Goal: Task Accomplishment & Management: Manage account settings

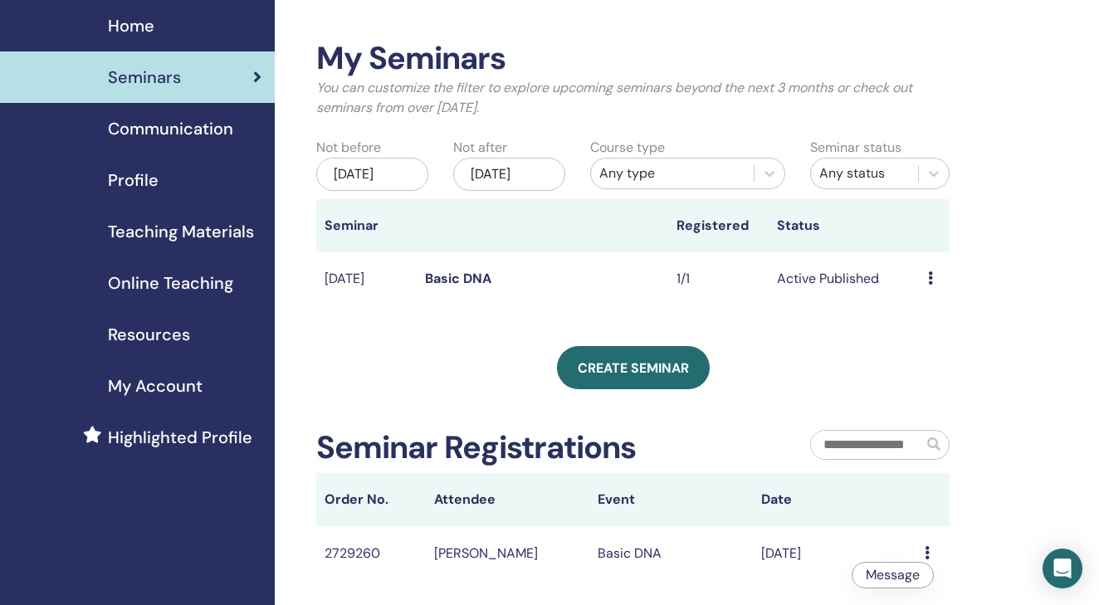
scroll to position [51, 0]
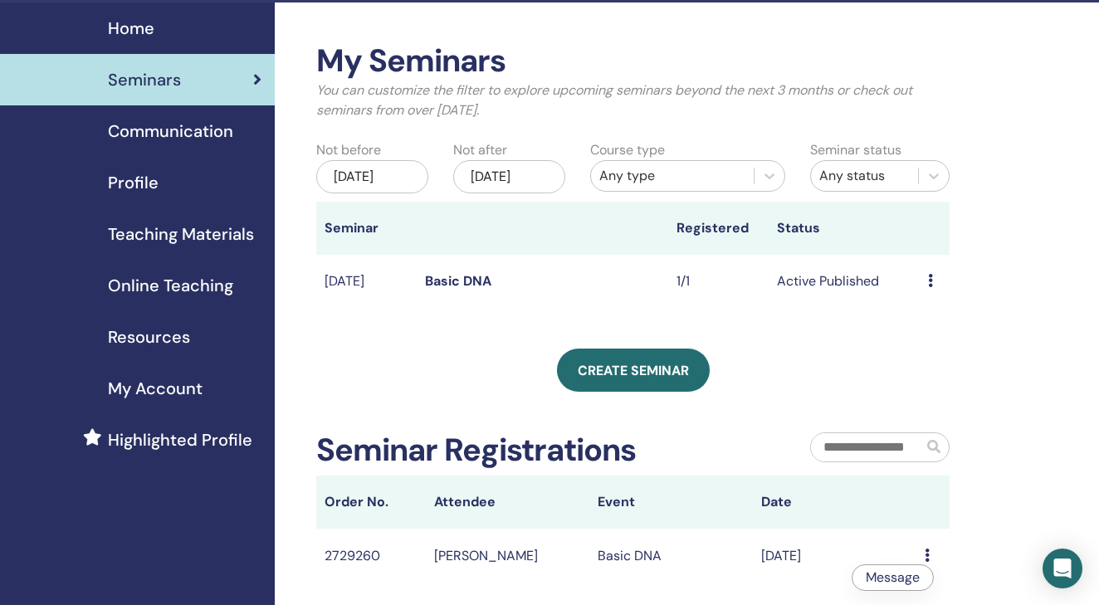
click at [929, 287] on icon at bounding box center [930, 280] width 5 height 13
click at [931, 309] on link "Preview" at bounding box center [926, 310] width 47 height 17
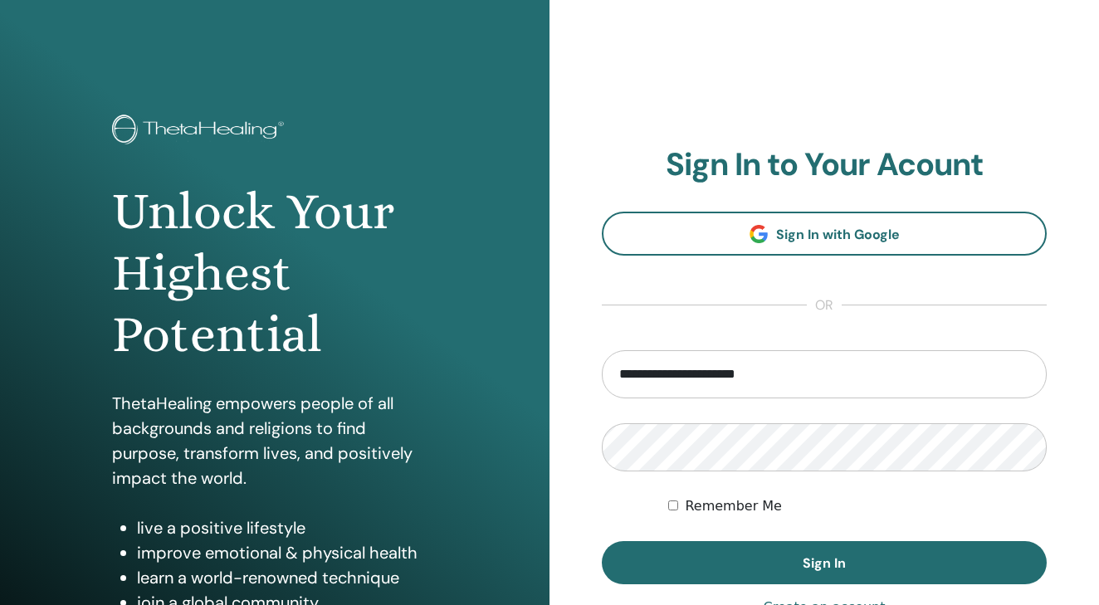
type input "**********"
click at [824, 563] on button "Sign In" at bounding box center [824, 562] width 445 height 43
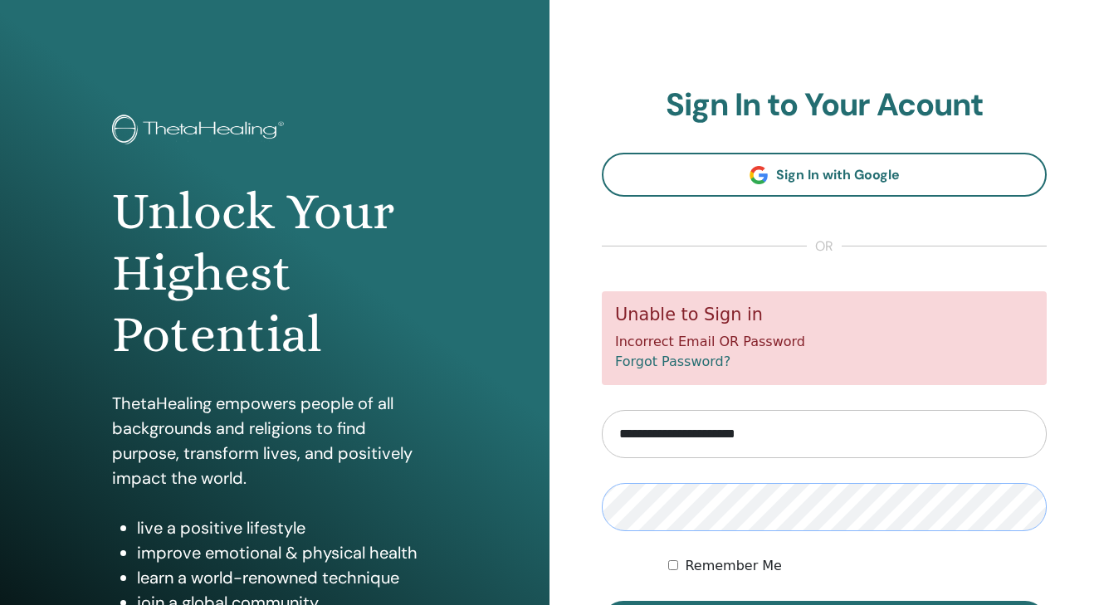
click at [913, 535] on form "**********" at bounding box center [824, 467] width 445 height 353
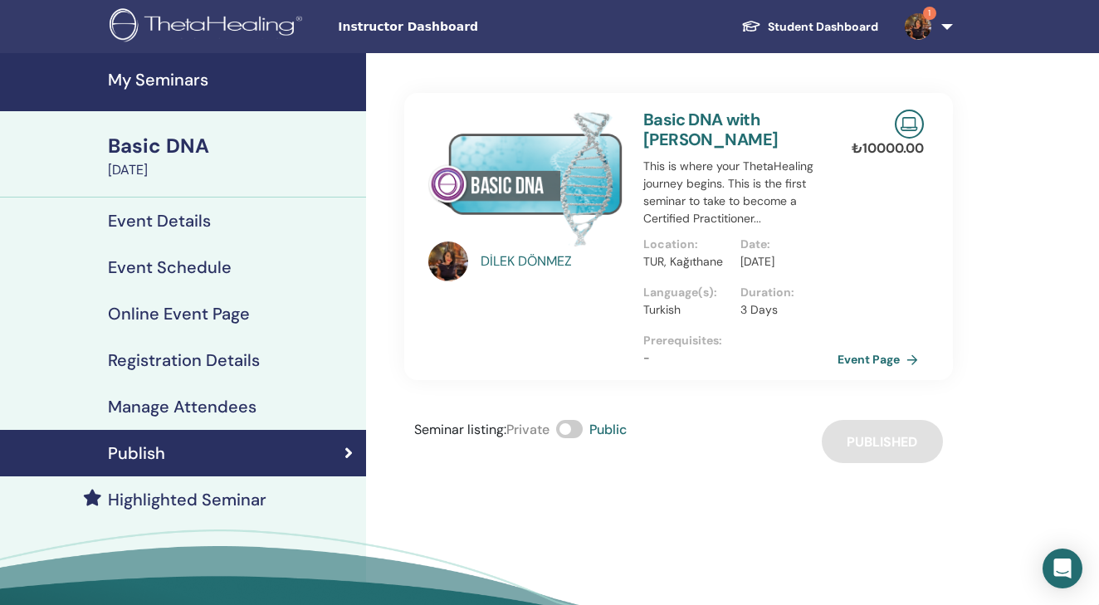
click at [862, 457] on div "Seminar listing : Private Public Published" at bounding box center [678, 441] width 549 height 43
click at [876, 372] on link "Event Page" at bounding box center [883, 359] width 87 height 25
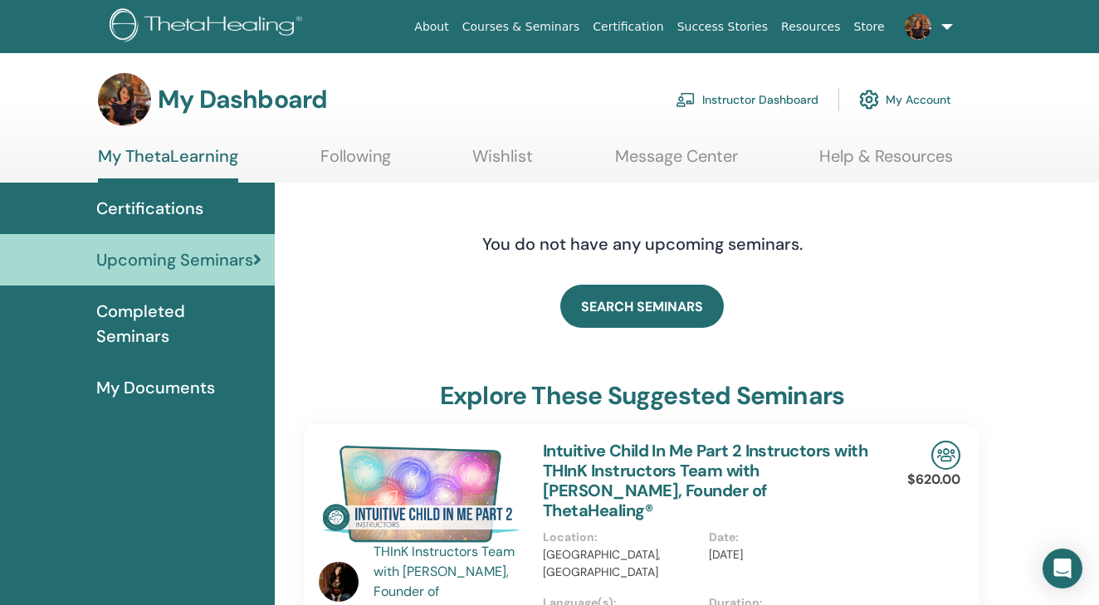
click at [218, 246] on link "Upcoming Seminars" at bounding box center [137, 259] width 275 height 51
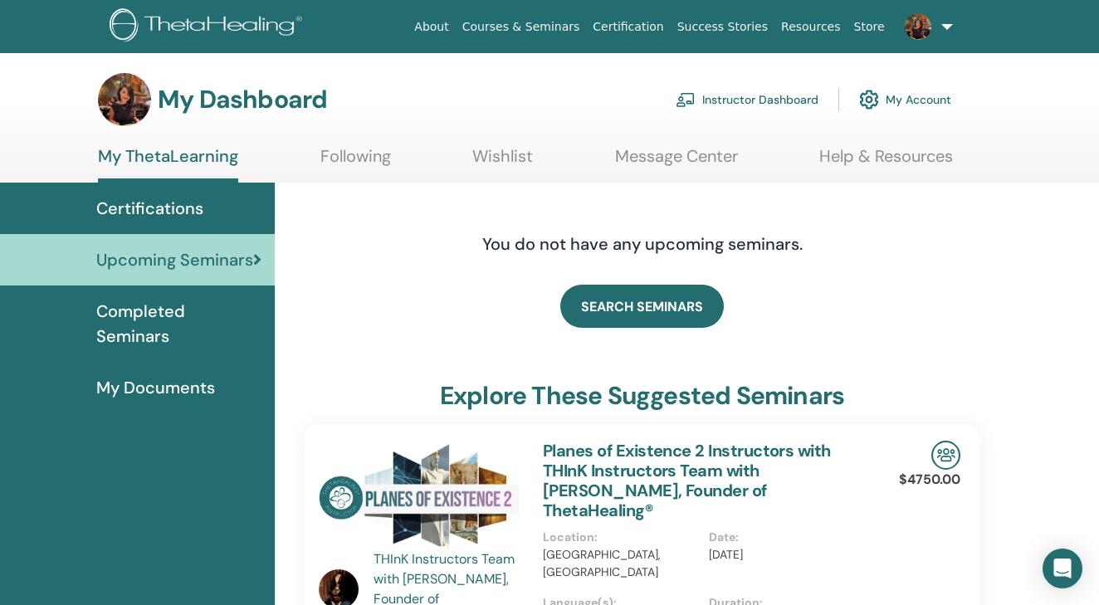
click at [206, 310] on span "Completed Seminars" at bounding box center [178, 324] width 165 height 50
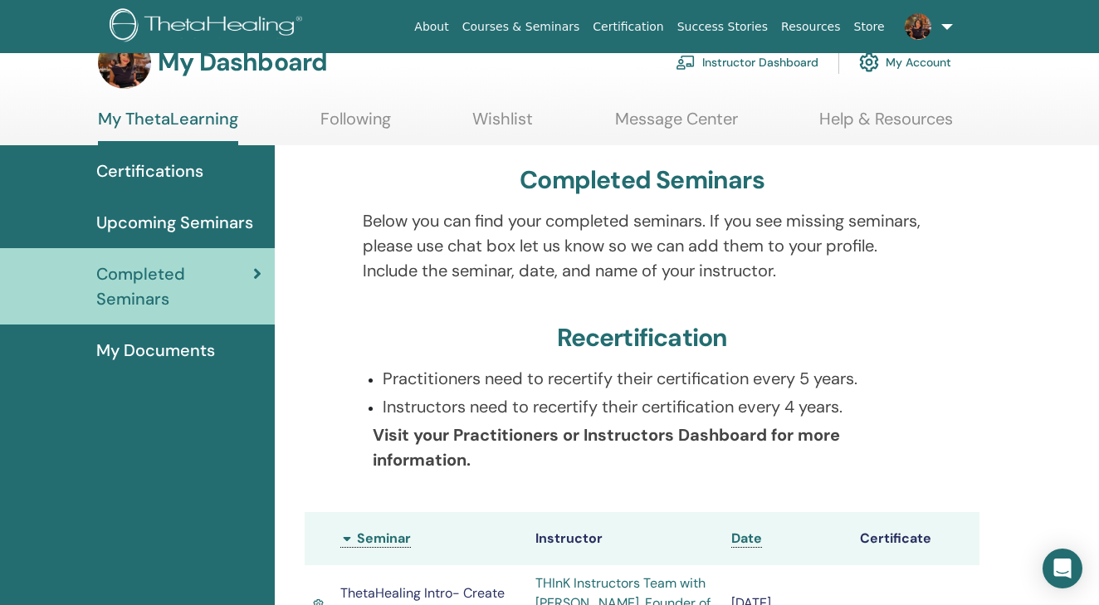
scroll to position [34, 0]
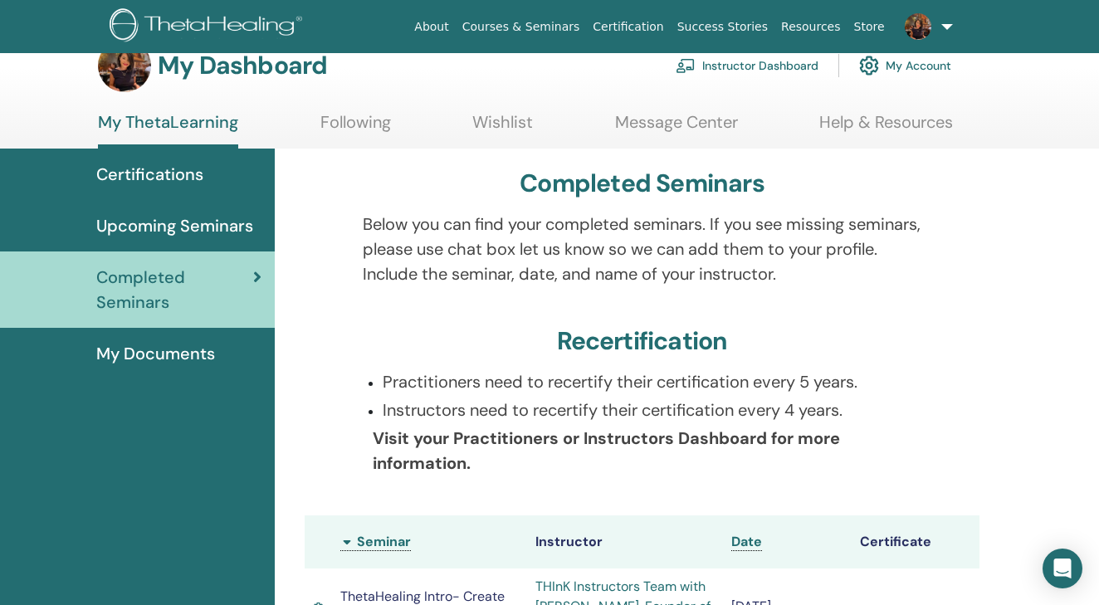
click at [720, 71] on link "Instructor Dashboard" at bounding box center [747, 65] width 143 height 37
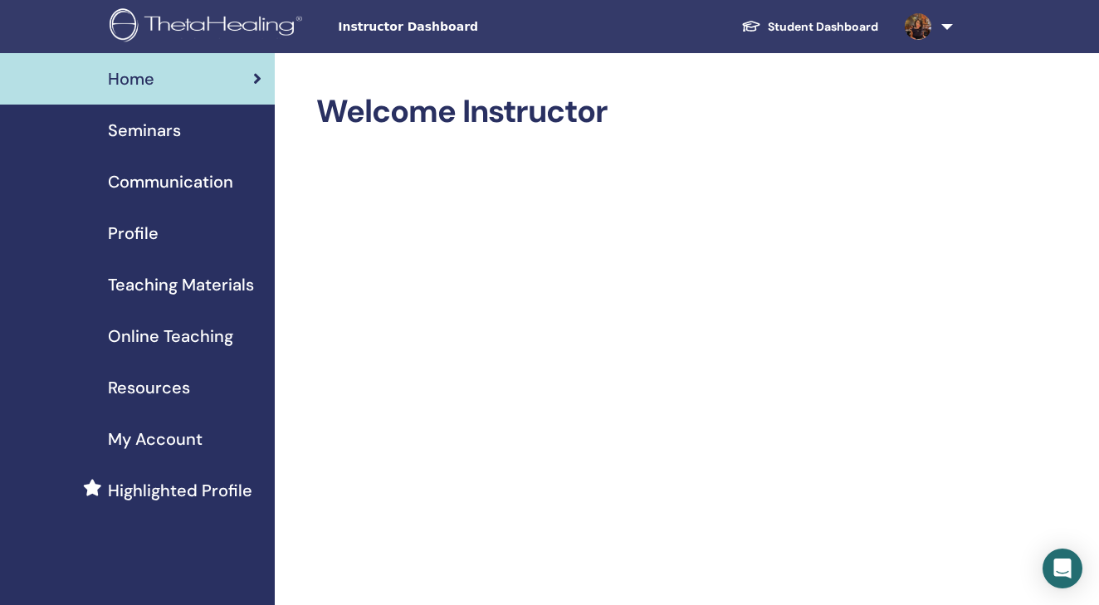
click at [187, 123] on div "Seminars" at bounding box center [137, 130] width 248 height 25
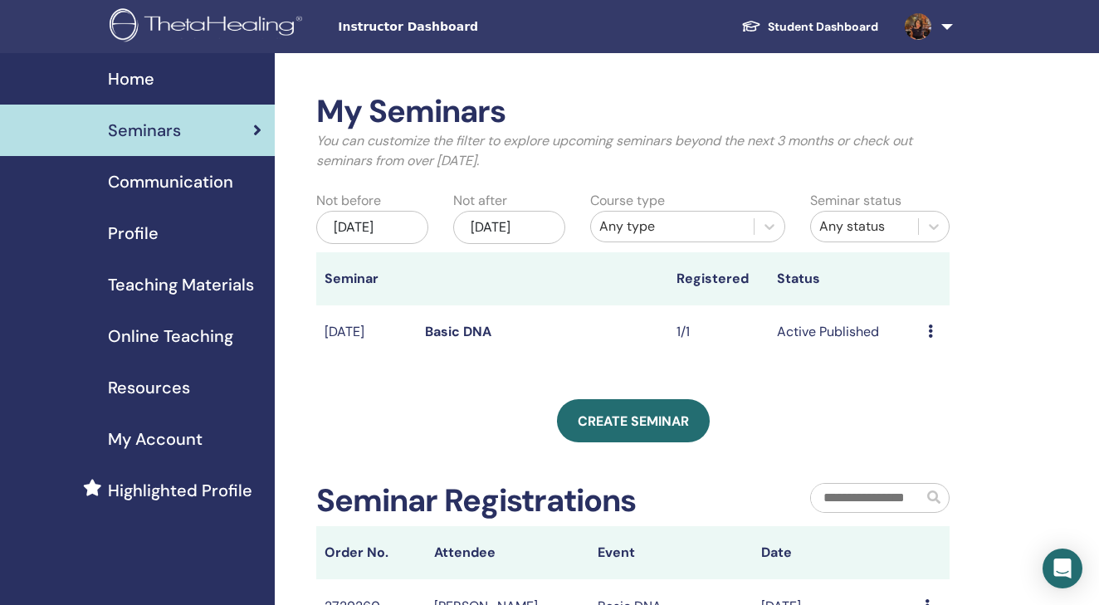
click at [916, 338] on td "Active Published" at bounding box center [844, 333] width 151 height 54
click at [930, 338] on icon at bounding box center [930, 331] width 5 height 13
click at [932, 353] on link "Preview" at bounding box center [927, 353] width 47 height 17
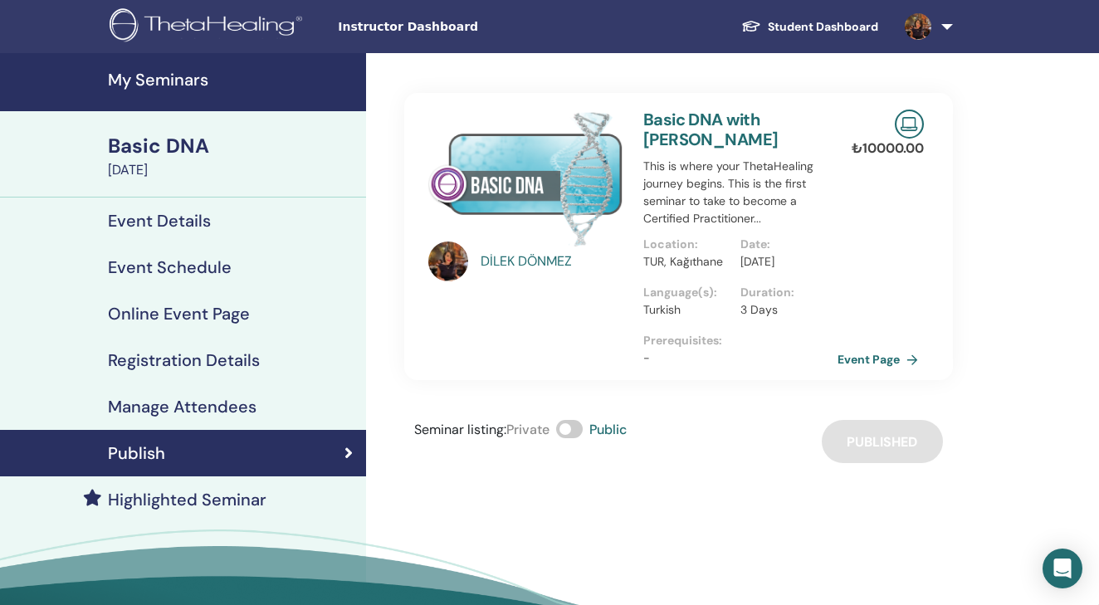
click at [220, 260] on h4 "Event Schedule" at bounding box center [170, 267] width 124 height 20
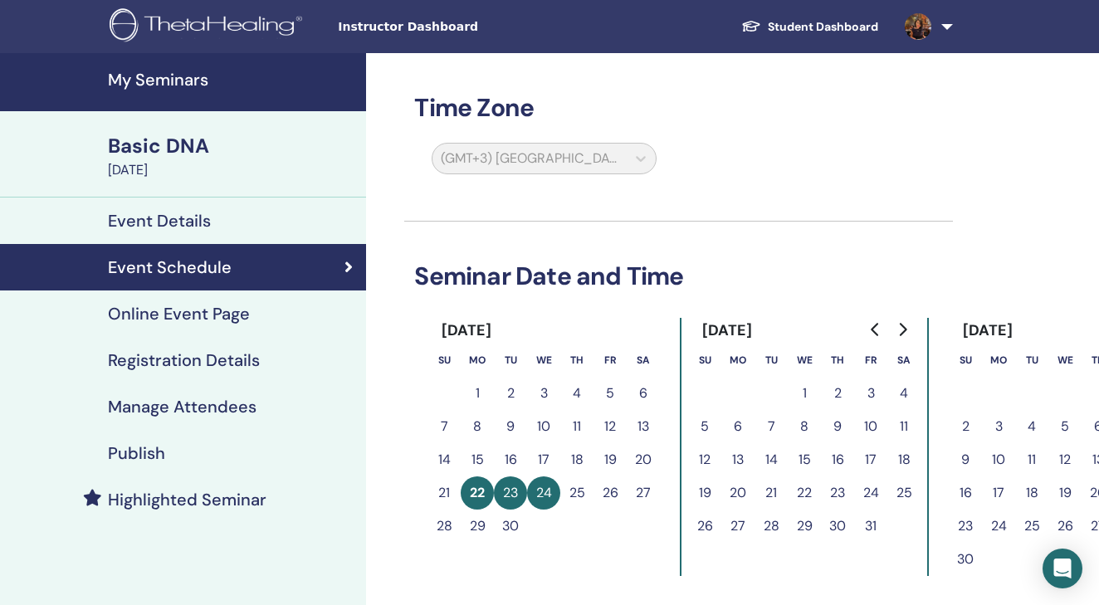
click at [212, 310] on h4 "Online Event Page" at bounding box center [179, 314] width 142 height 20
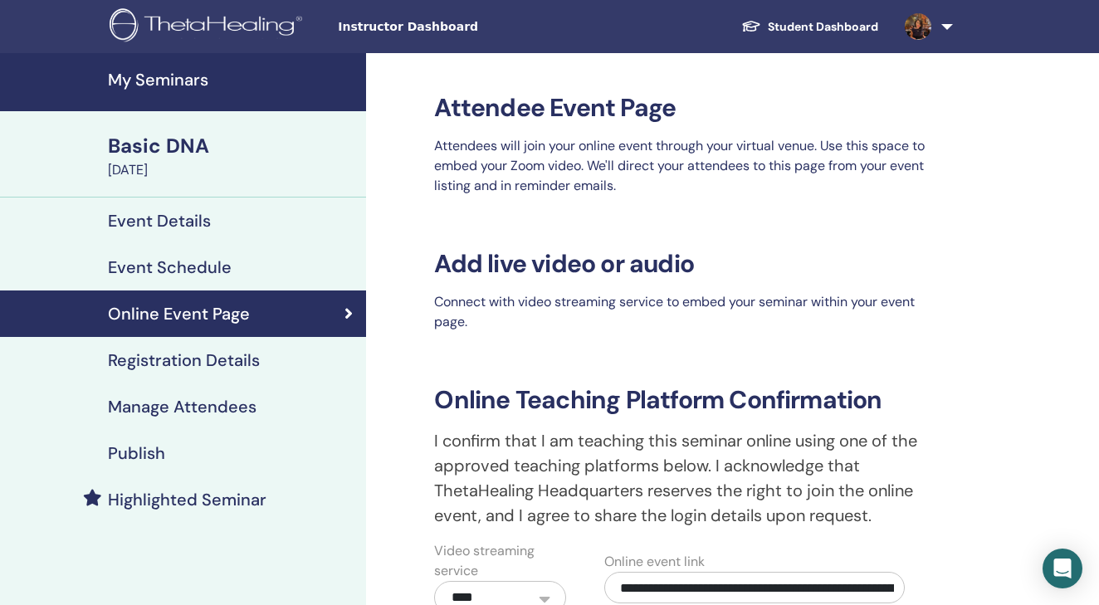
click at [204, 353] on h4 "Registration Details" at bounding box center [184, 360] width 152 height 20
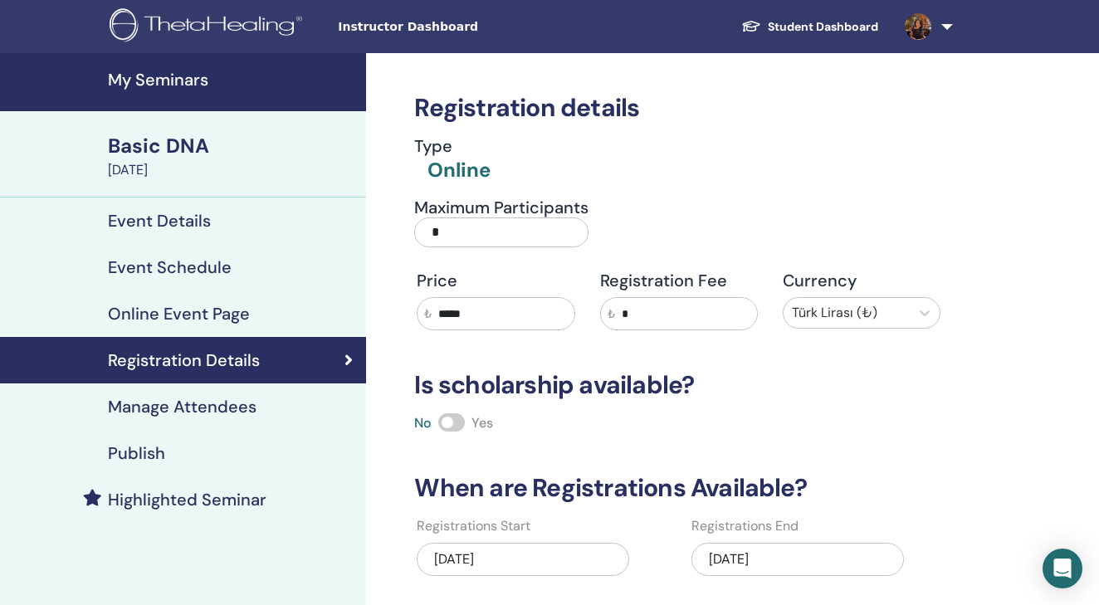
click at [489, 235] on input "*" at bounding box center [501, 233] width 174 height 30
type input "*"
click at [908, 404] on div "Registration details Type Online Maximum Participants * Price ₺ ***** Registrat…" at bounding box center [678, 363] width 549 height 621
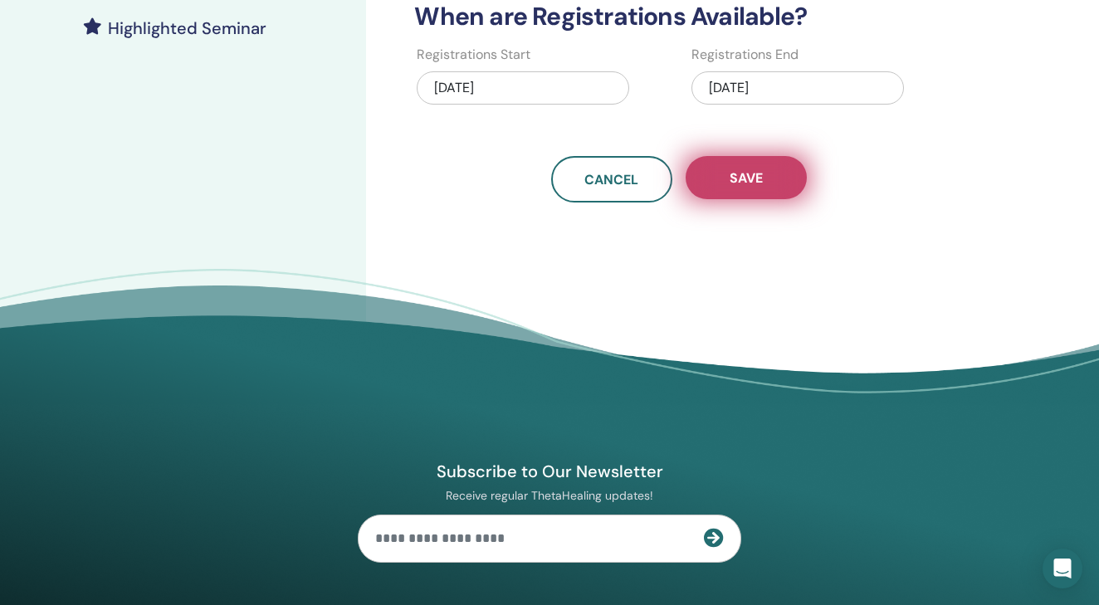
click at [752, 196] on button "Save" at bounding box center [746, 177] width 121 height 43
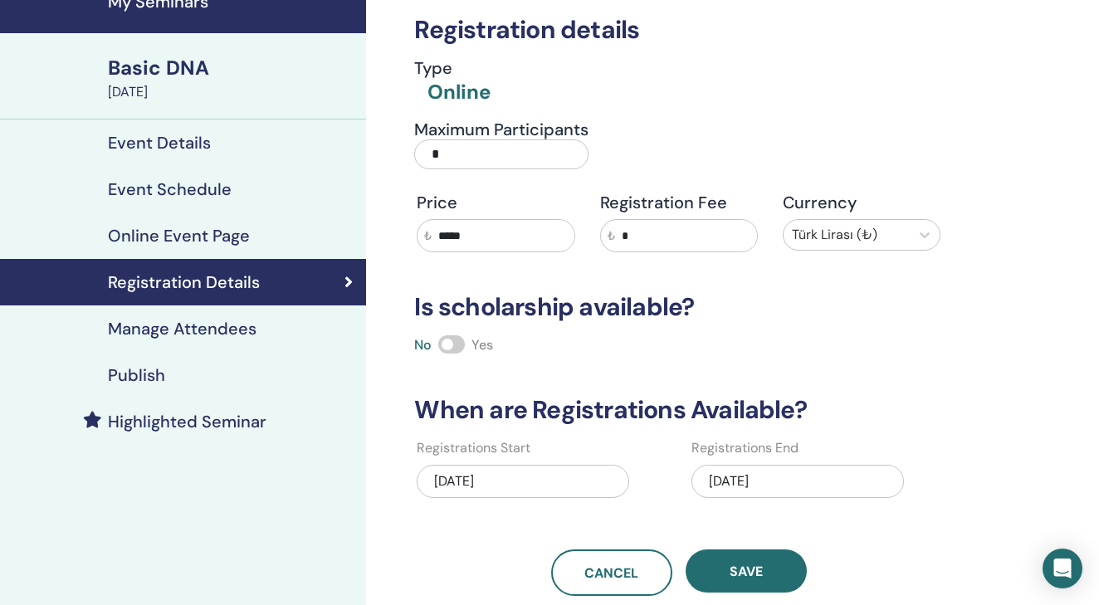
scroll to position [77, 0]
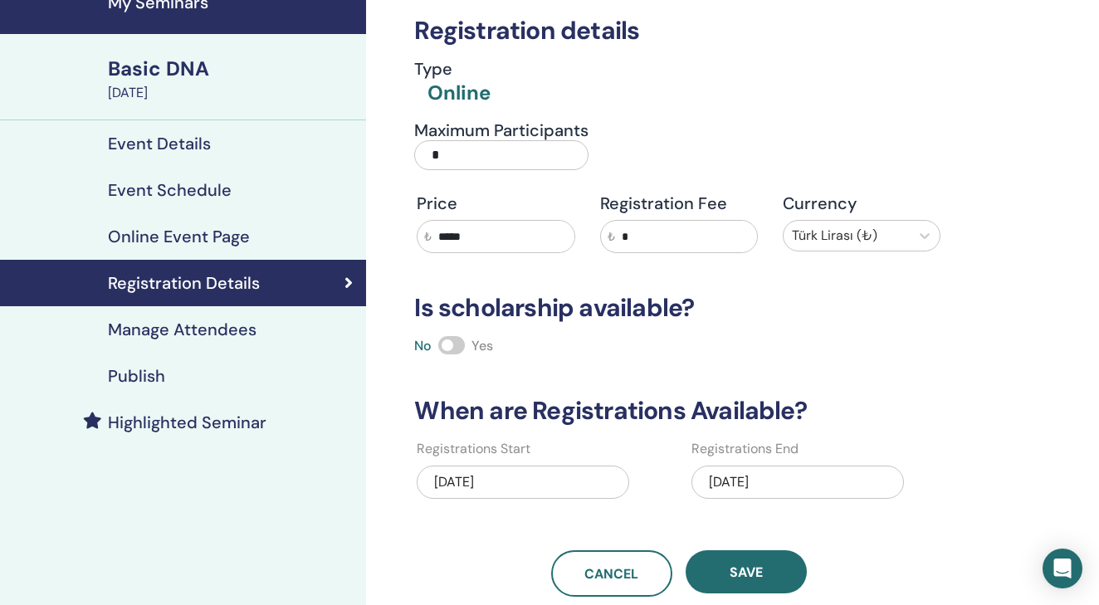
click at [160, 146] on h4 "Event Details" at bounding box center [159, 144] width 103 height 20
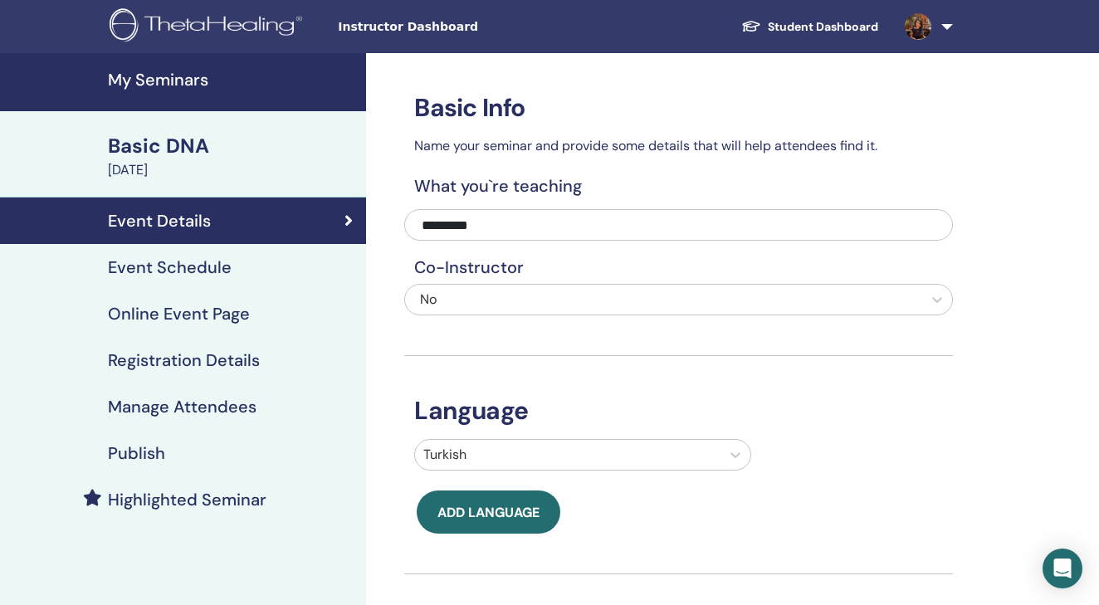
click at [859, 37] on link "Student Dashboard" at bounding box center [810, 27] width 164 height 31
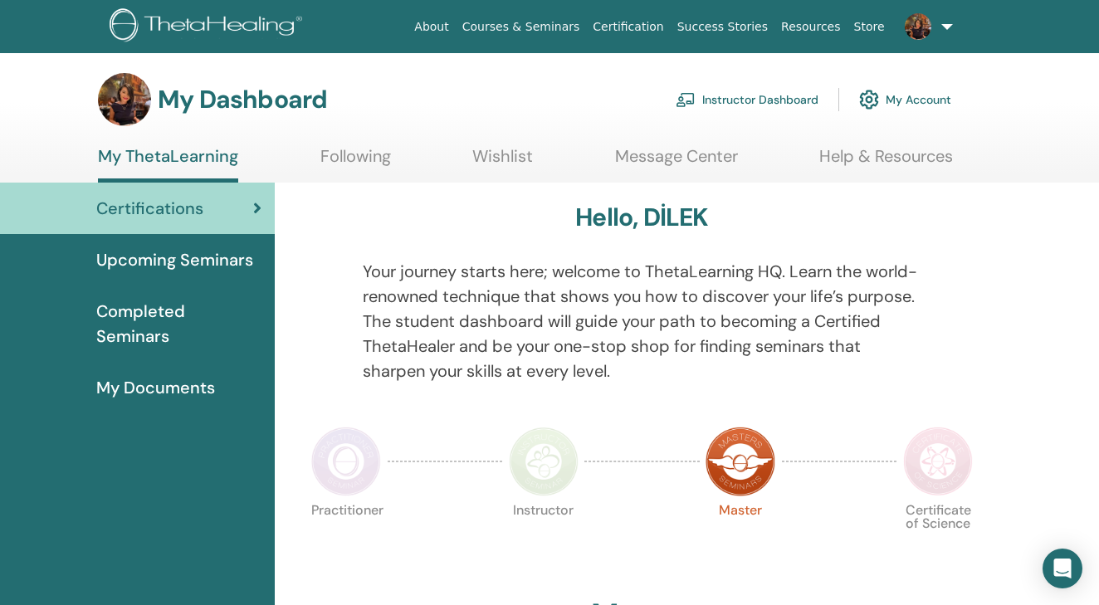
click at [762, 97] on link "Instructor Dashboard" at bounding box center [747, 99] width 143 height 37
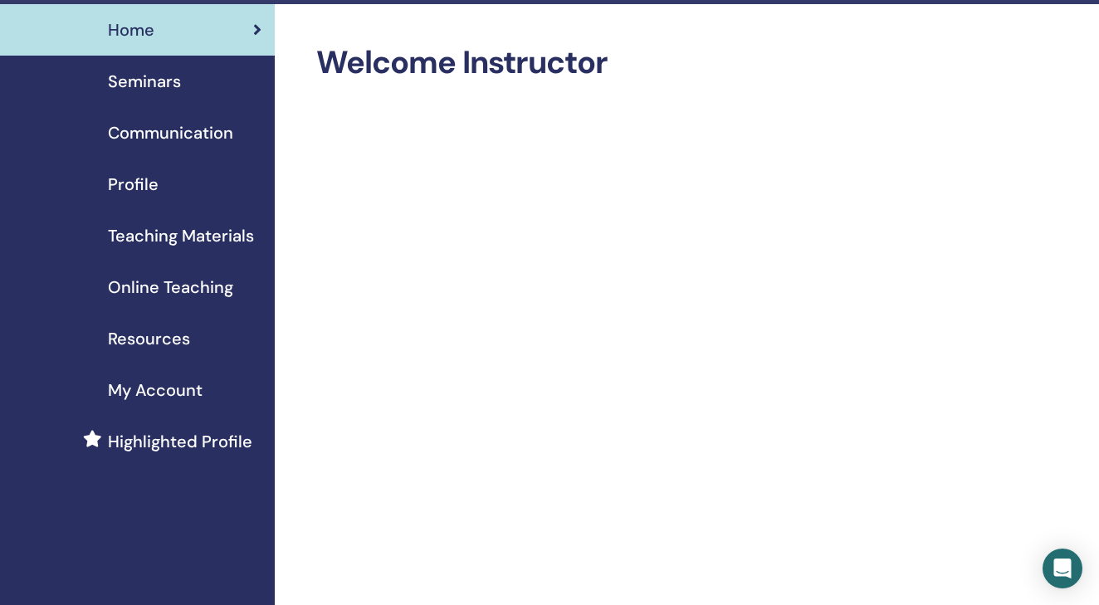
scroll to position [-2, 0]
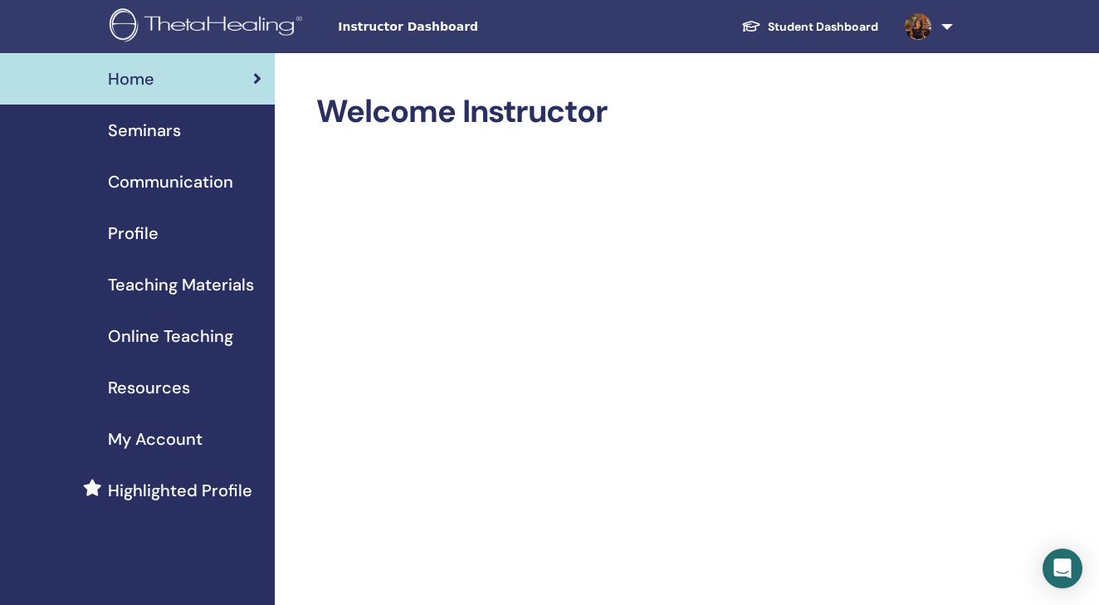
click at [943, 22] on link at bounding box center [926, 26] width 68 height 53
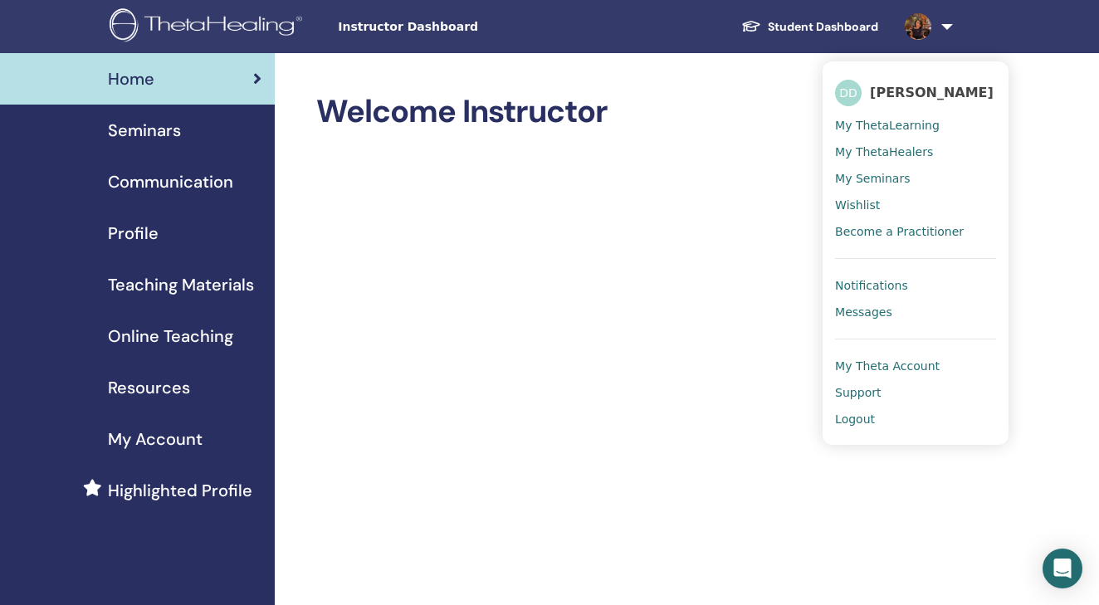
click at [897, 172] on span "My Seminars" at bounding box center [872, 178] width 75 height 15
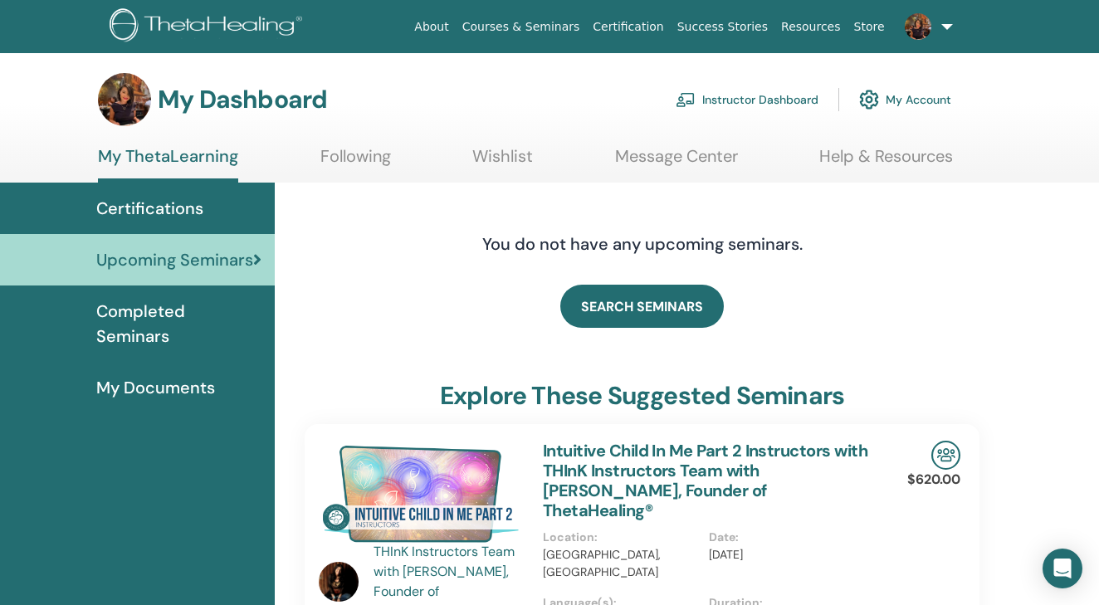
click at [188, 185] on link "Certifications" at bounding box center [137, 208] width 275 height 51
